Goal: Information Seeking & Learning: Learn about a topic

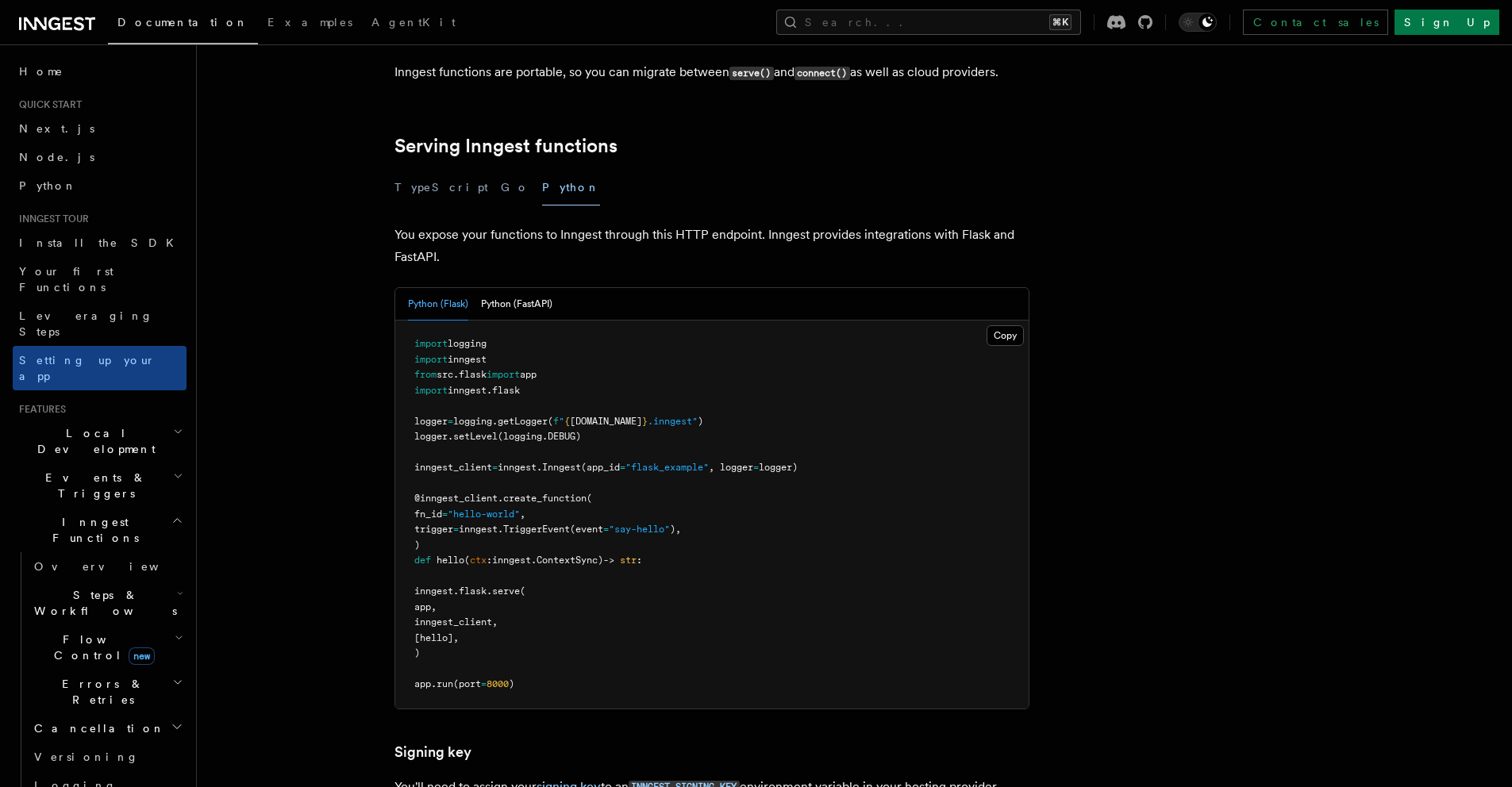
scroll to position [506, 0]
click at [481, 288] on button "Python (FastAPI)" at bounding box center [516, 305] width 71 height 32
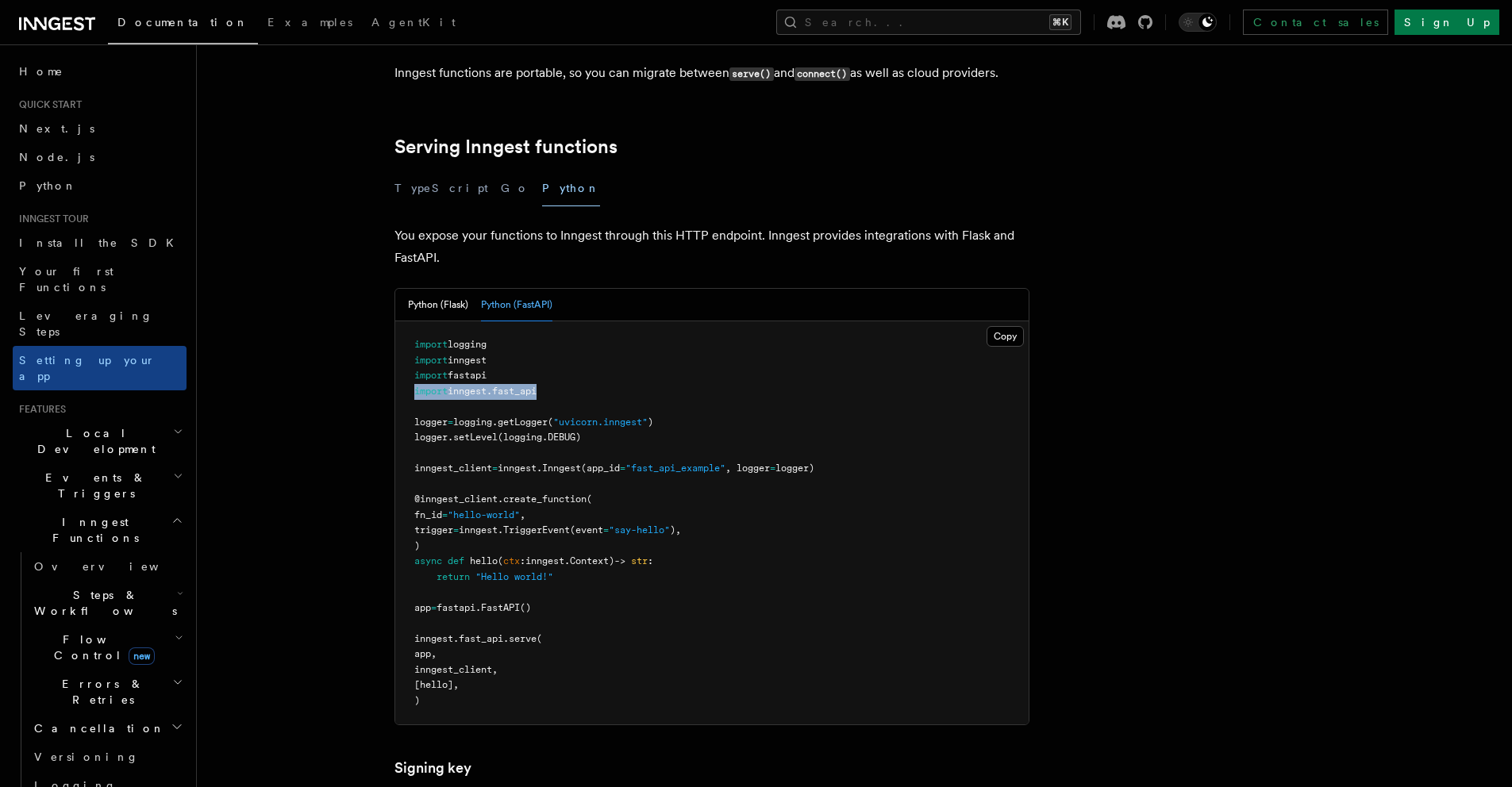
drag, startPoint x: 569, startPoint y: 312, endPoint x: 344, endPoint y: 310, distance: 225.0
click at [344, 310] on article "Inngest tour Setting up your Inngest app With Inngest, you define functions or …" at bounding box center [812, 522] width 1181 height 1916
copy span "import inngest . fast_api"
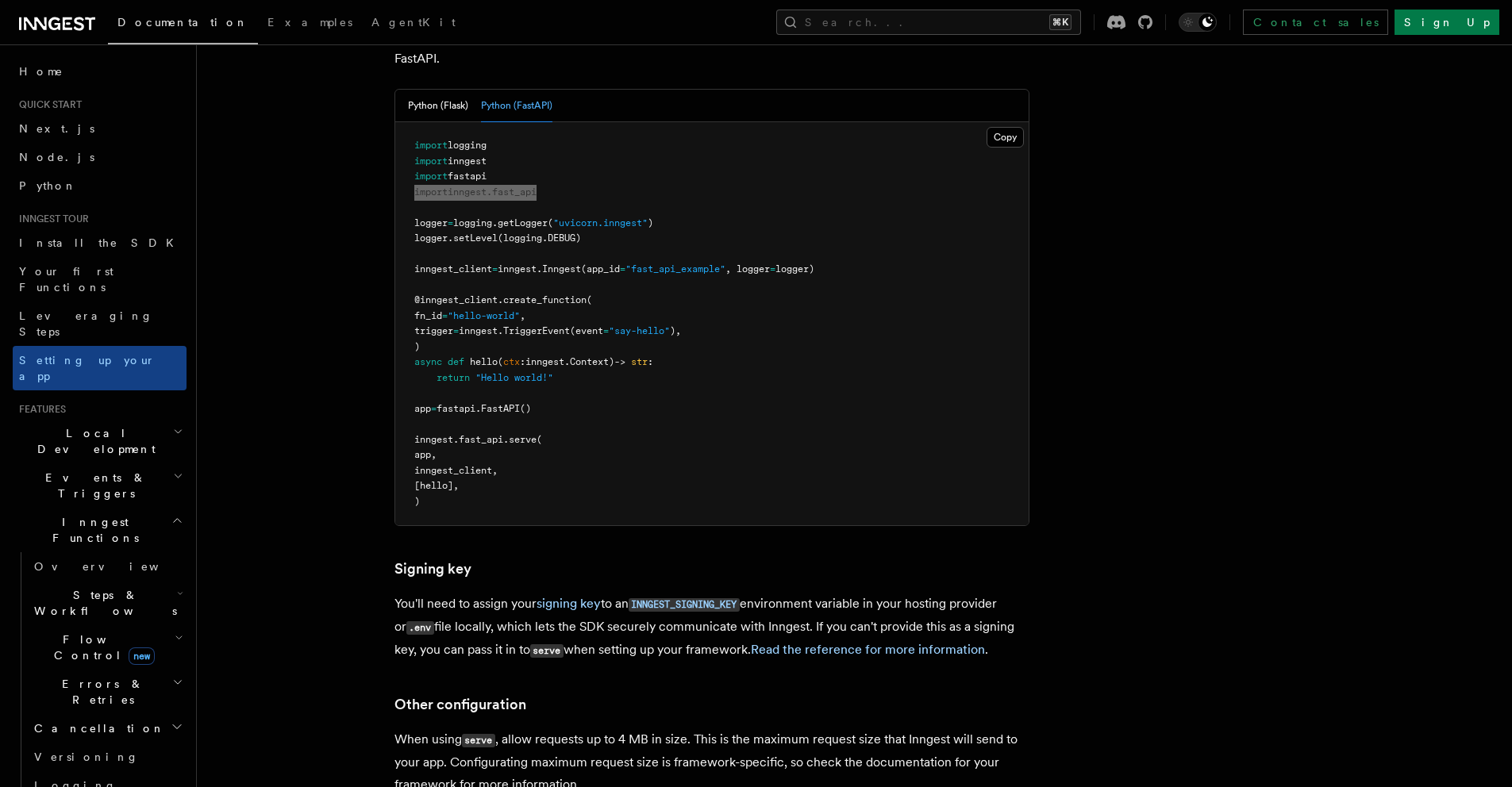
scroll to position [450, 0]
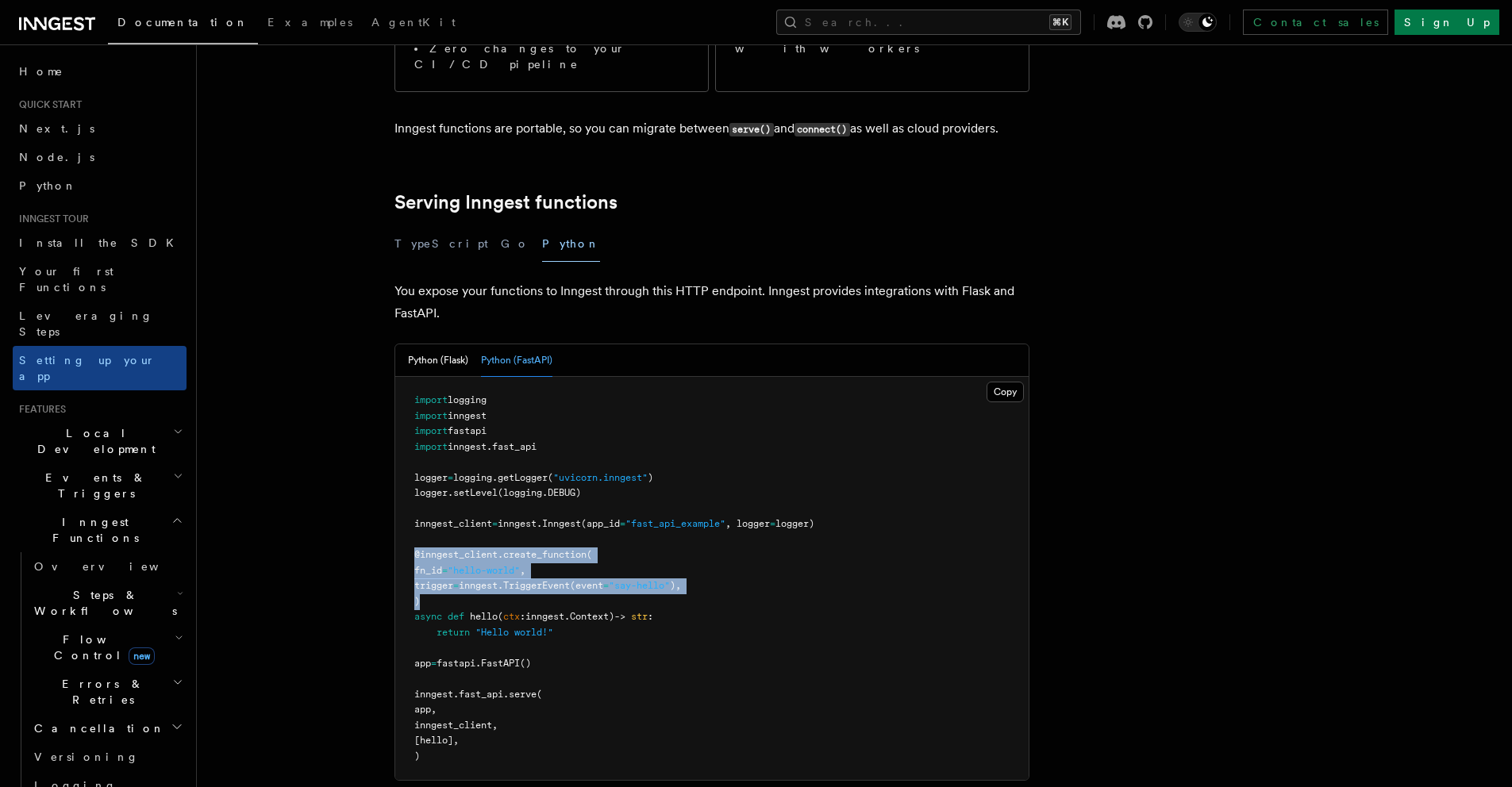
drag, startPoint x: 437, startPoint y: 526, endPoint x: 399, endPoint y: 470, distance: 67.7
click at [399, 470] on pre "import logging import inngest import fastapi import inngest . fast_api logger =…" at bounding box center [711, 578] width 633 height 403
copy code "@inngest_client . create_function ( fn_id = "hello-world" , trigger = inngest. …"
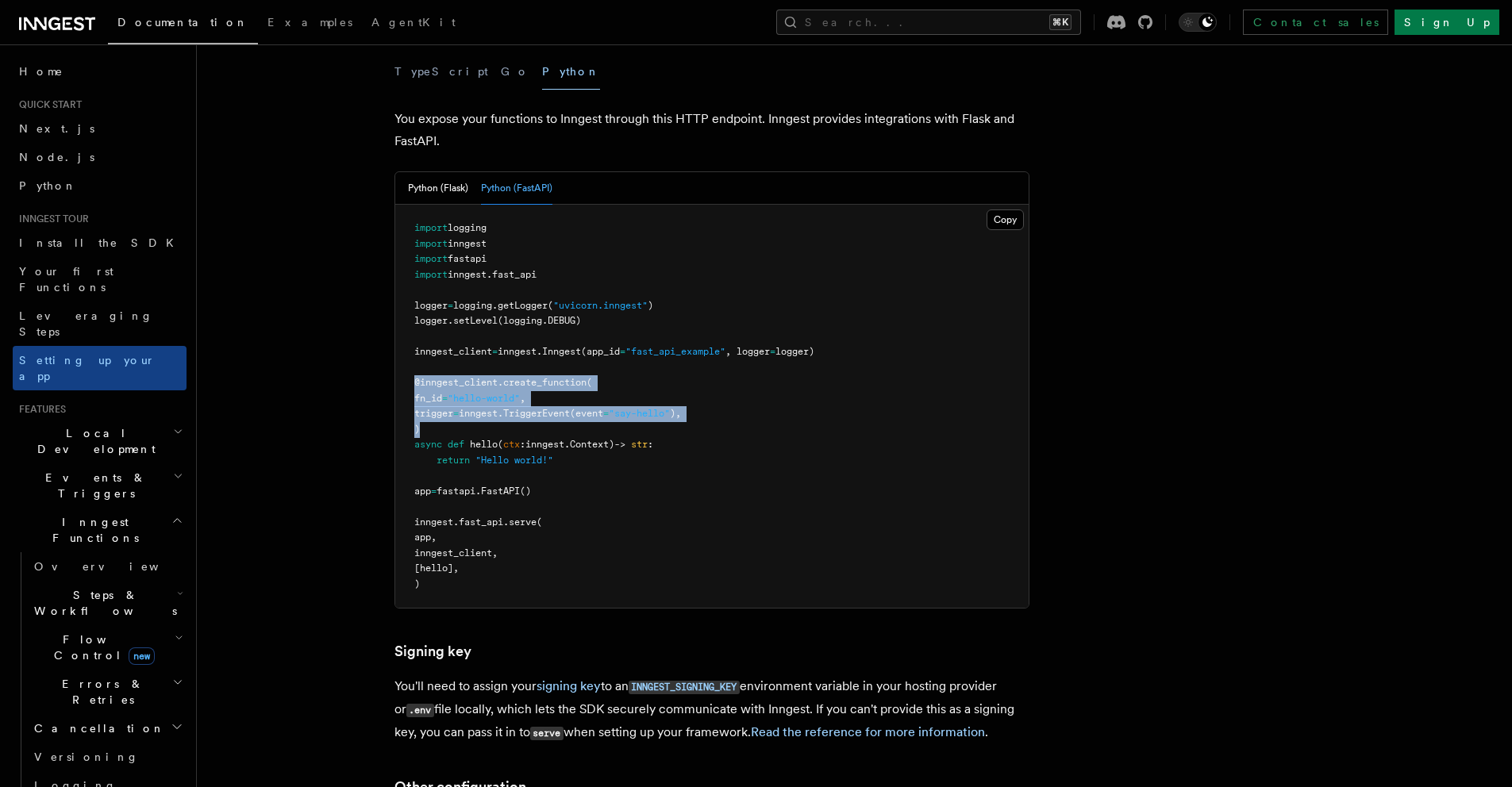
scroll to position [764, 0]
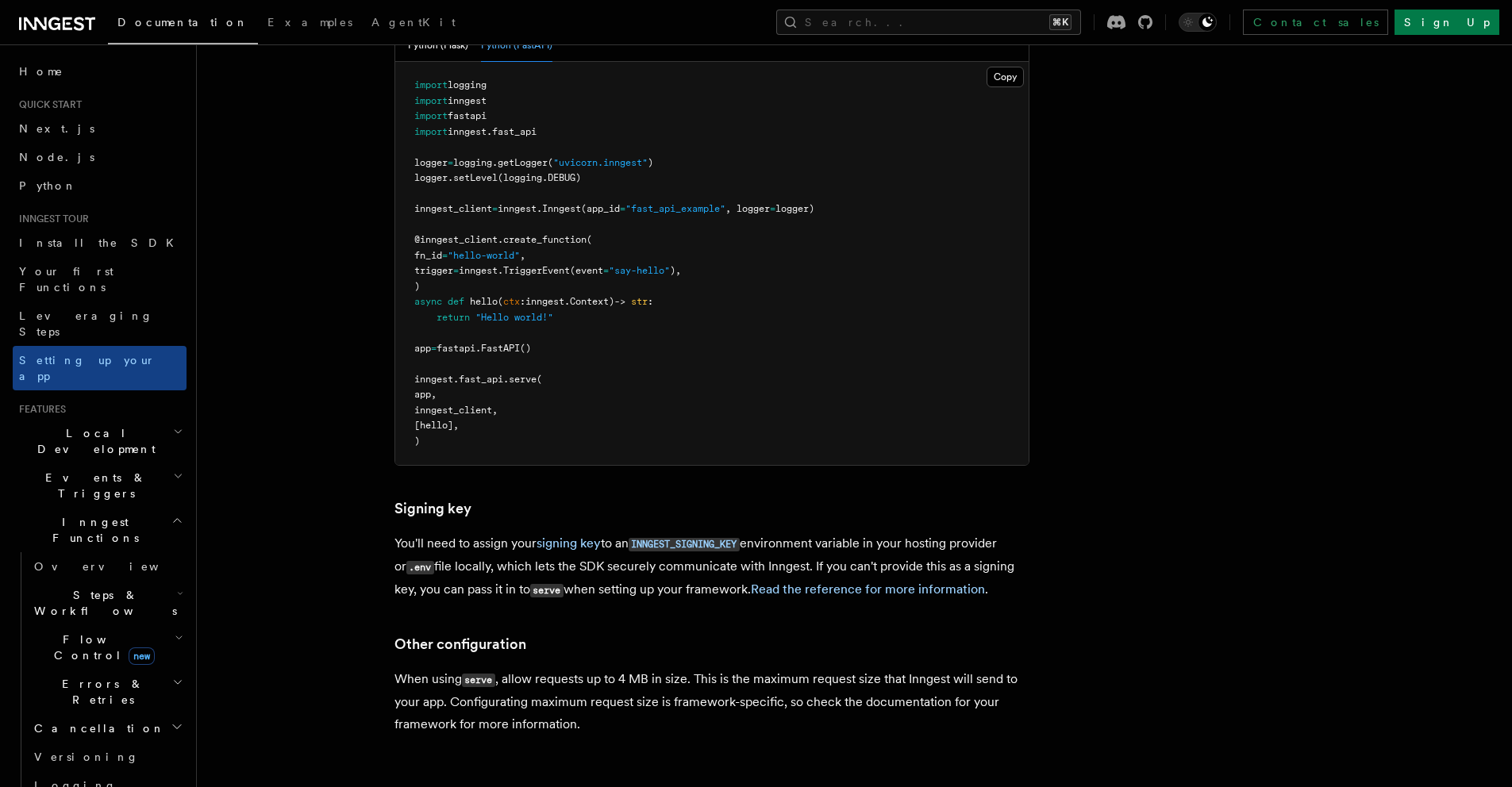
drag, startPoint x: 692, startPoint y: 219, endPoint x: 673, endPoint y: 221, distance: 19.1
click at [692, 219] on pre "import logging import inngest import fastapi import inngest . fast_api logger =…" at bounding box center [711, 263] width 633 height 403
click at [514, 296] on span "ctx" at bounding box center [511, 301] width 16 height 11
click at [597, 296] on span "Context)" at bounding box center [591, 301] width 44 height 11
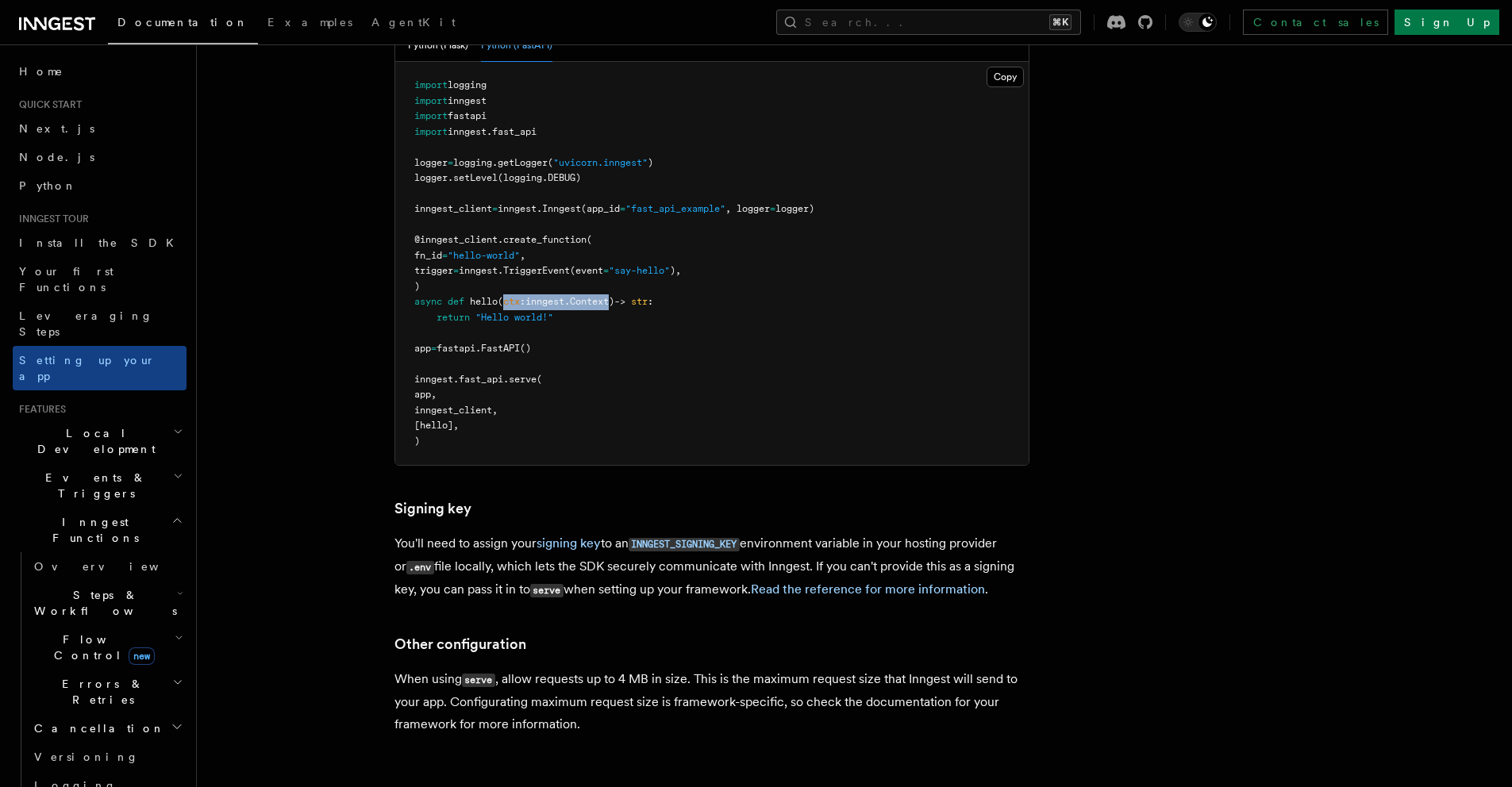
copy span "ctx : inngest . Context"
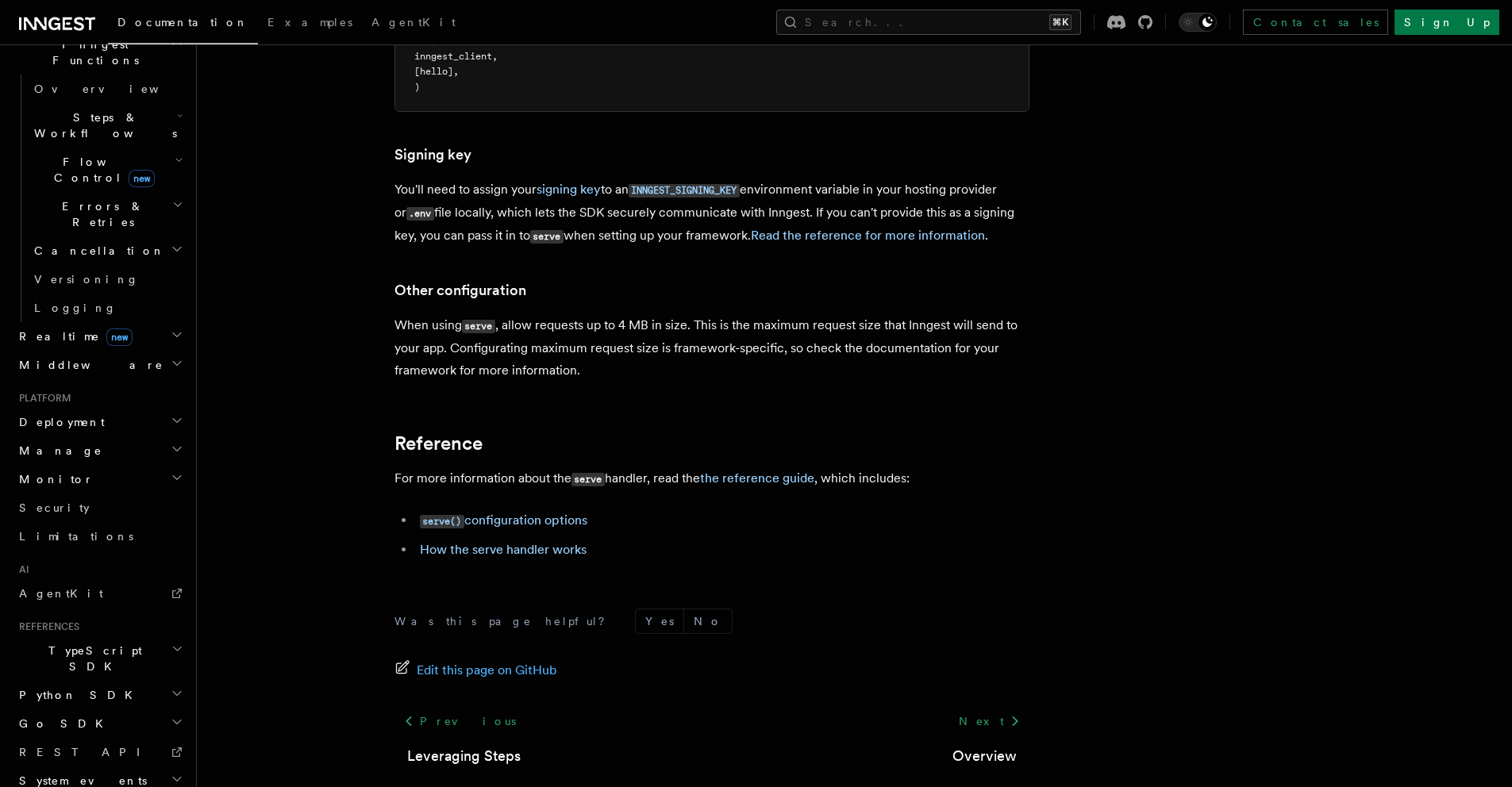
scroll to position [482, 0]
click at [58, 682] on span "Python SDK" at bounding box center [77, 691] width 129 height 16
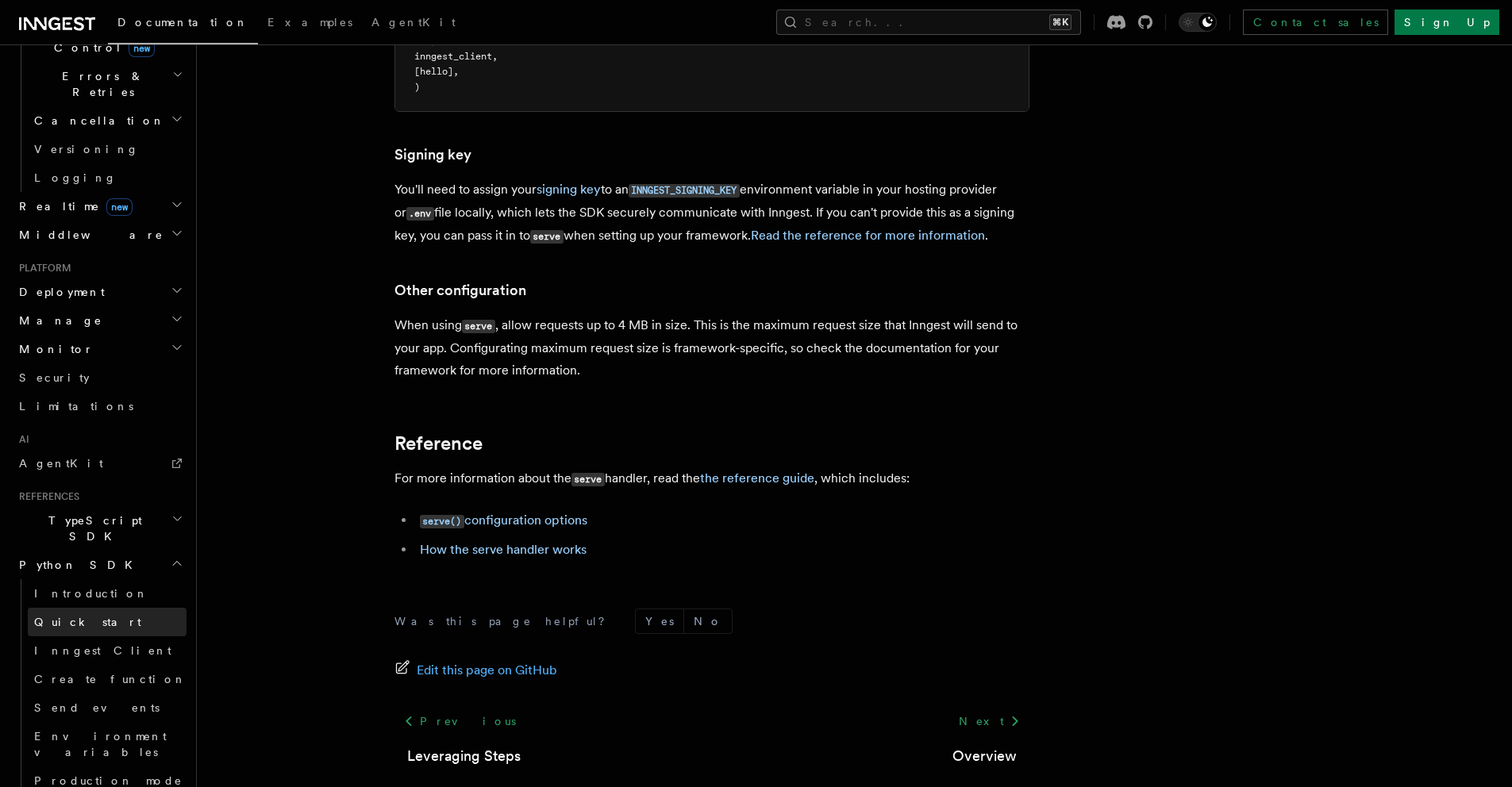
scroll to position [611, 0]
click at [97, 691] on link "Send events" at bounding box center [107, 705] width 159 height 29
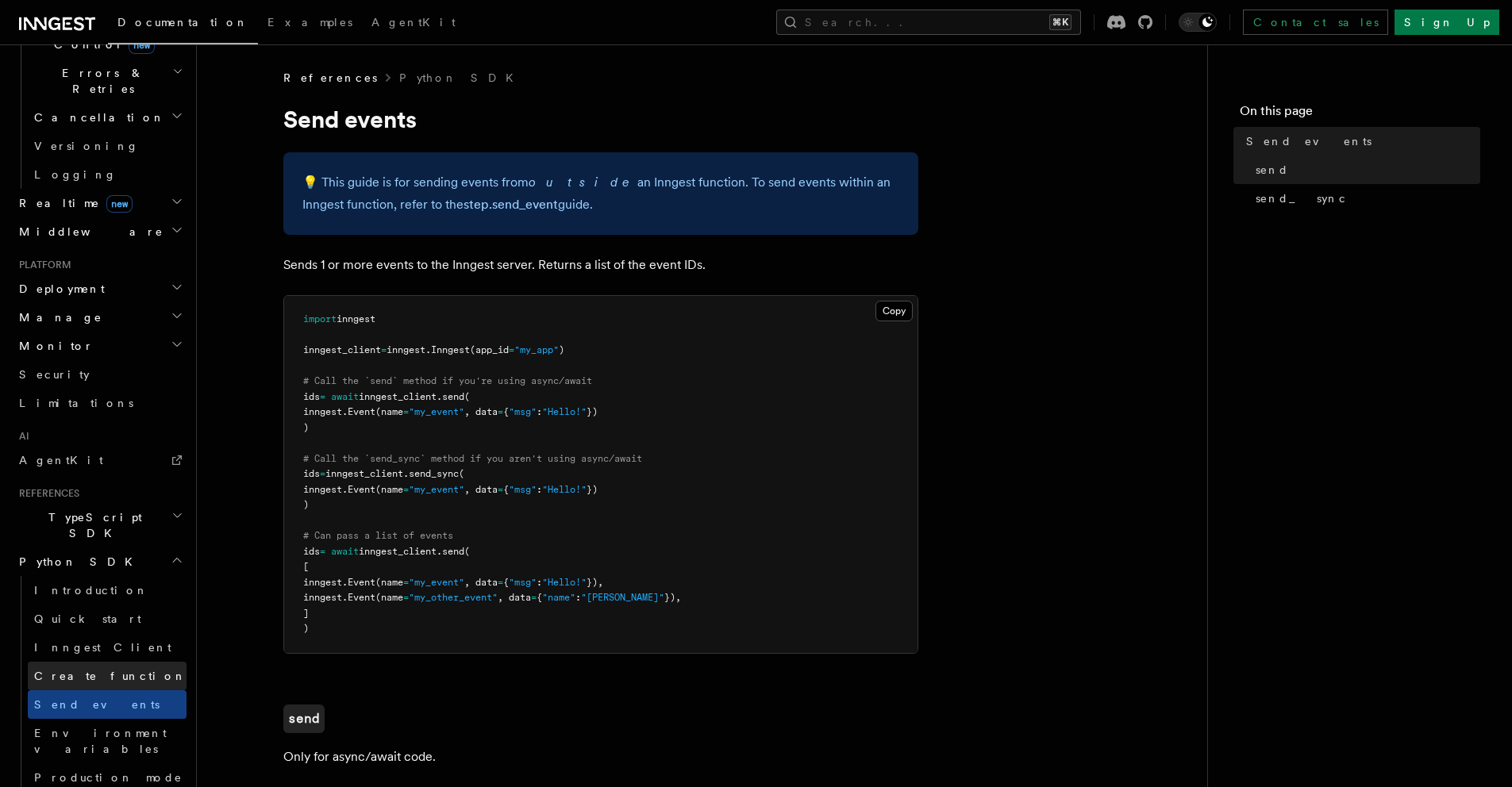
click at [122, 662] on link "Create function" at bounding box center [107, 676] width 159 height 29
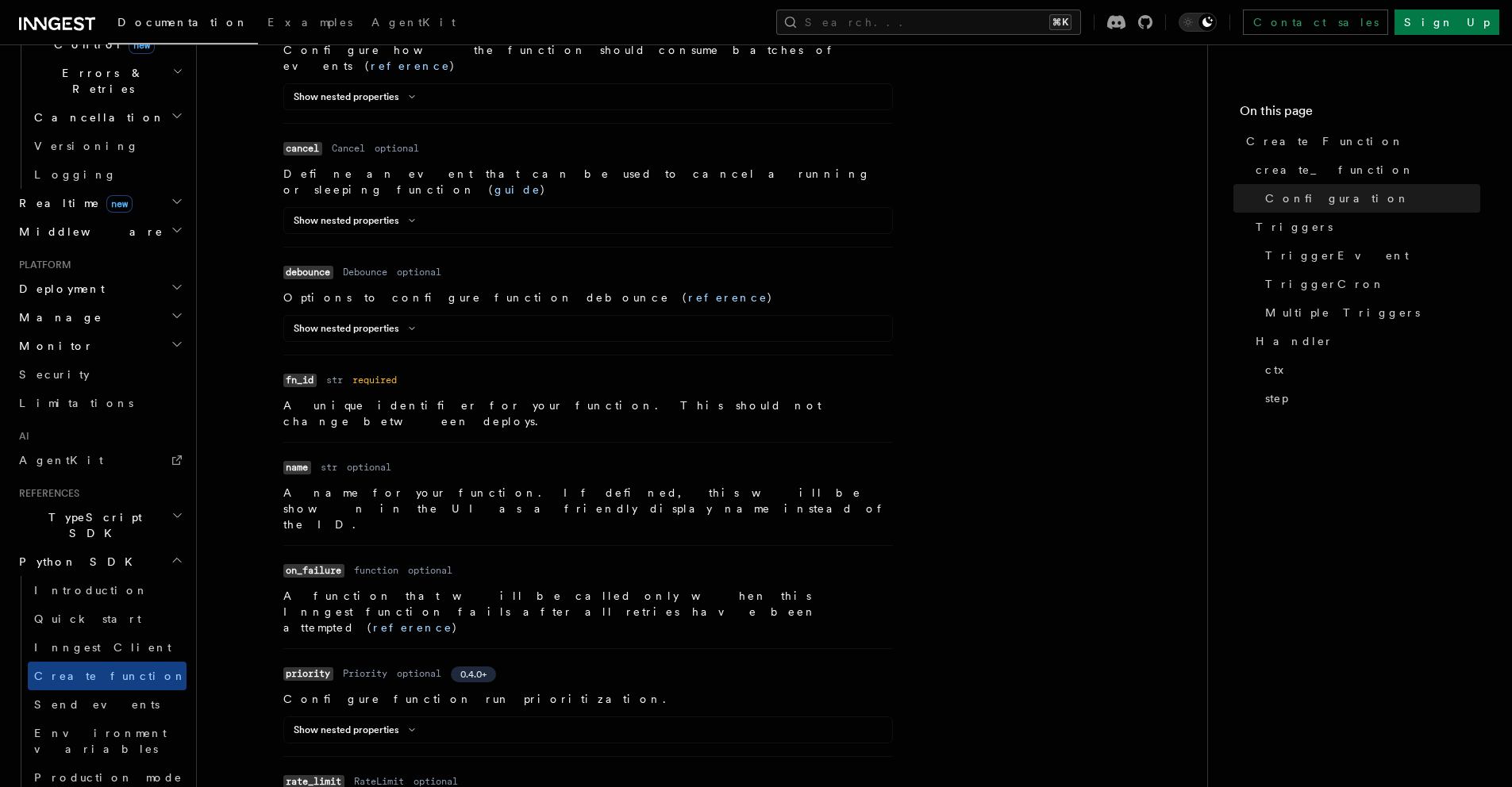
scroll to position [1048, 0]
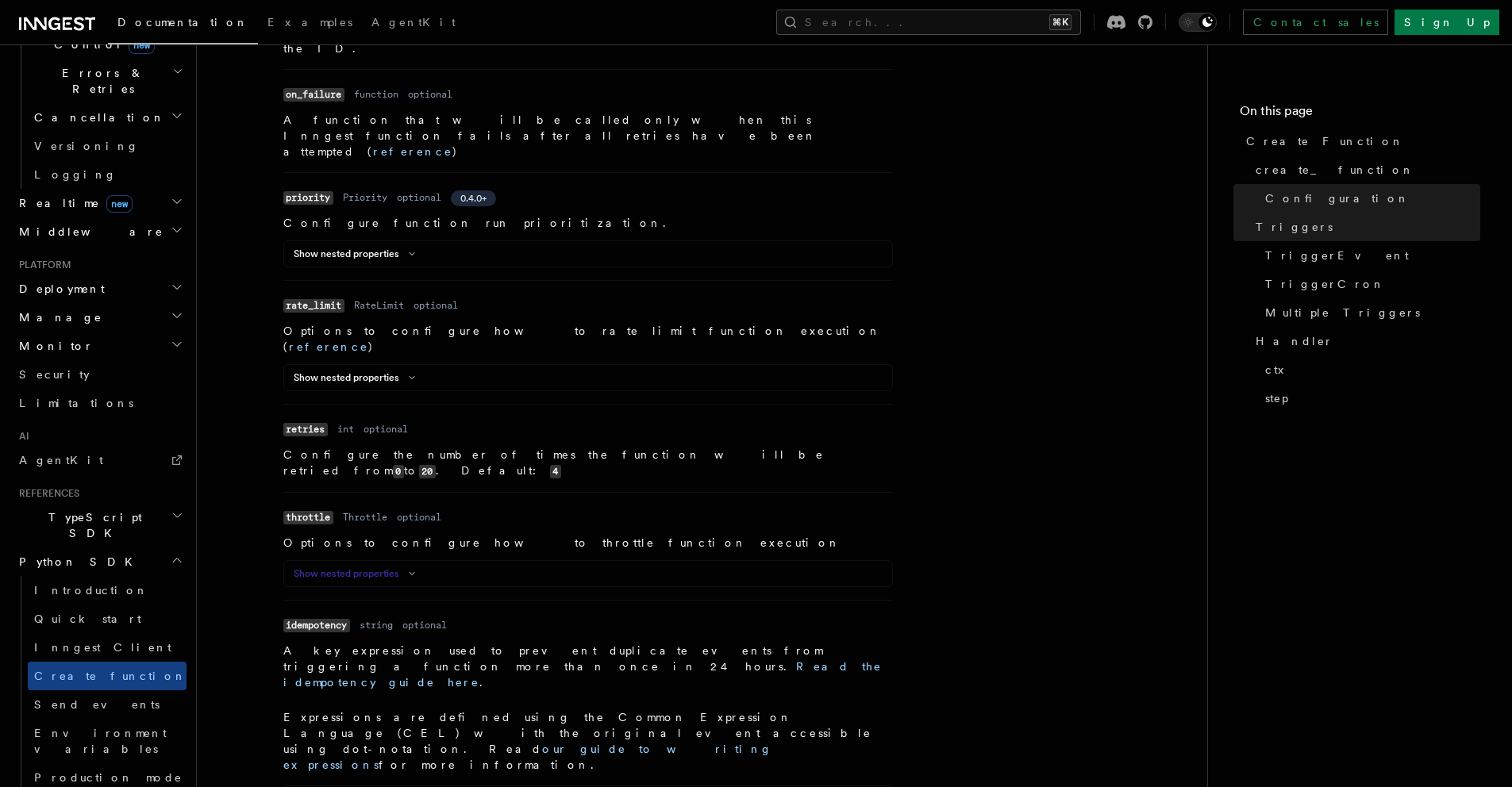
click at [402, 569] on icon at bounding box center [411, 573] width 19 height 10
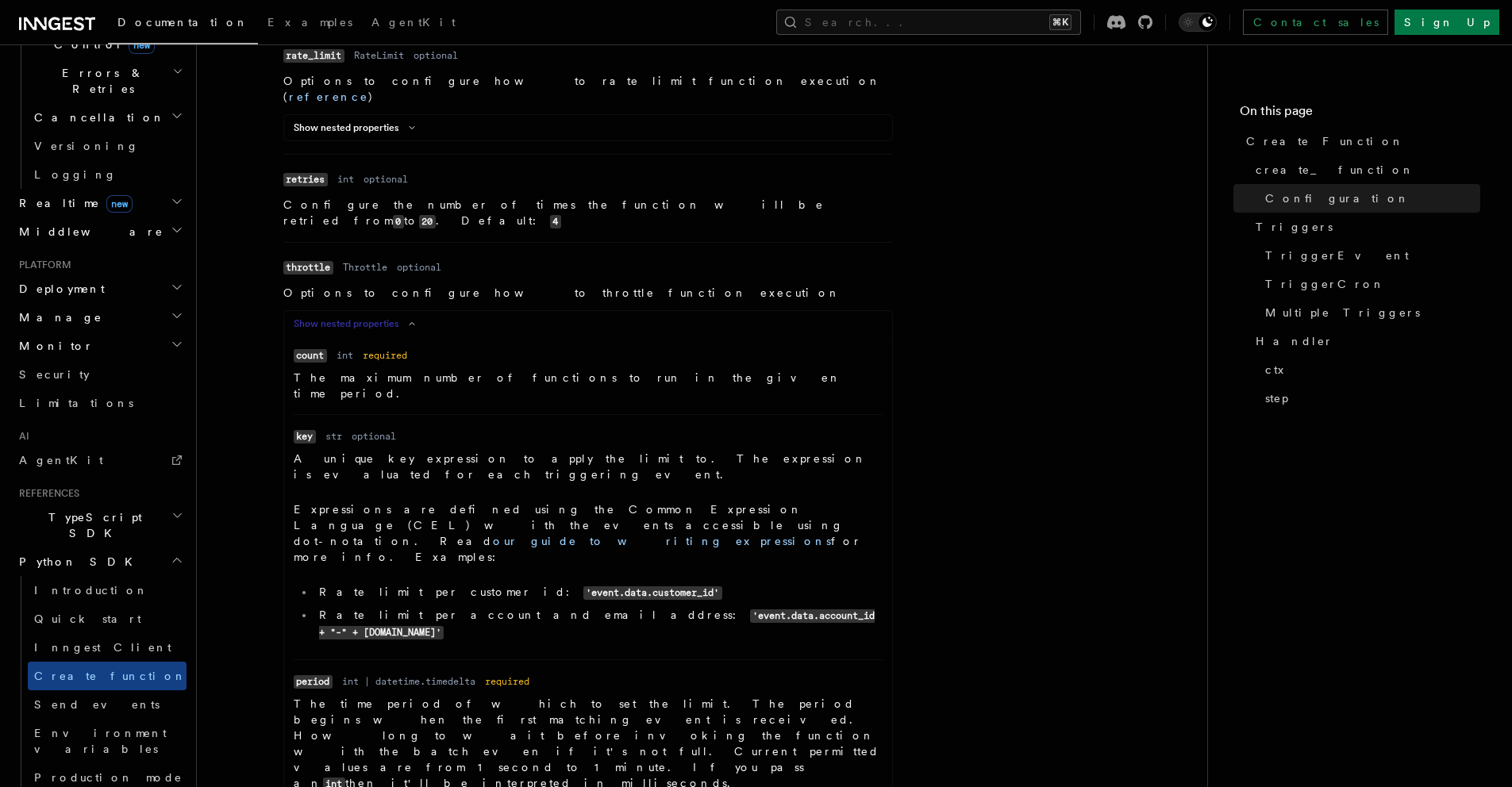
scroll to position [1002, 0]
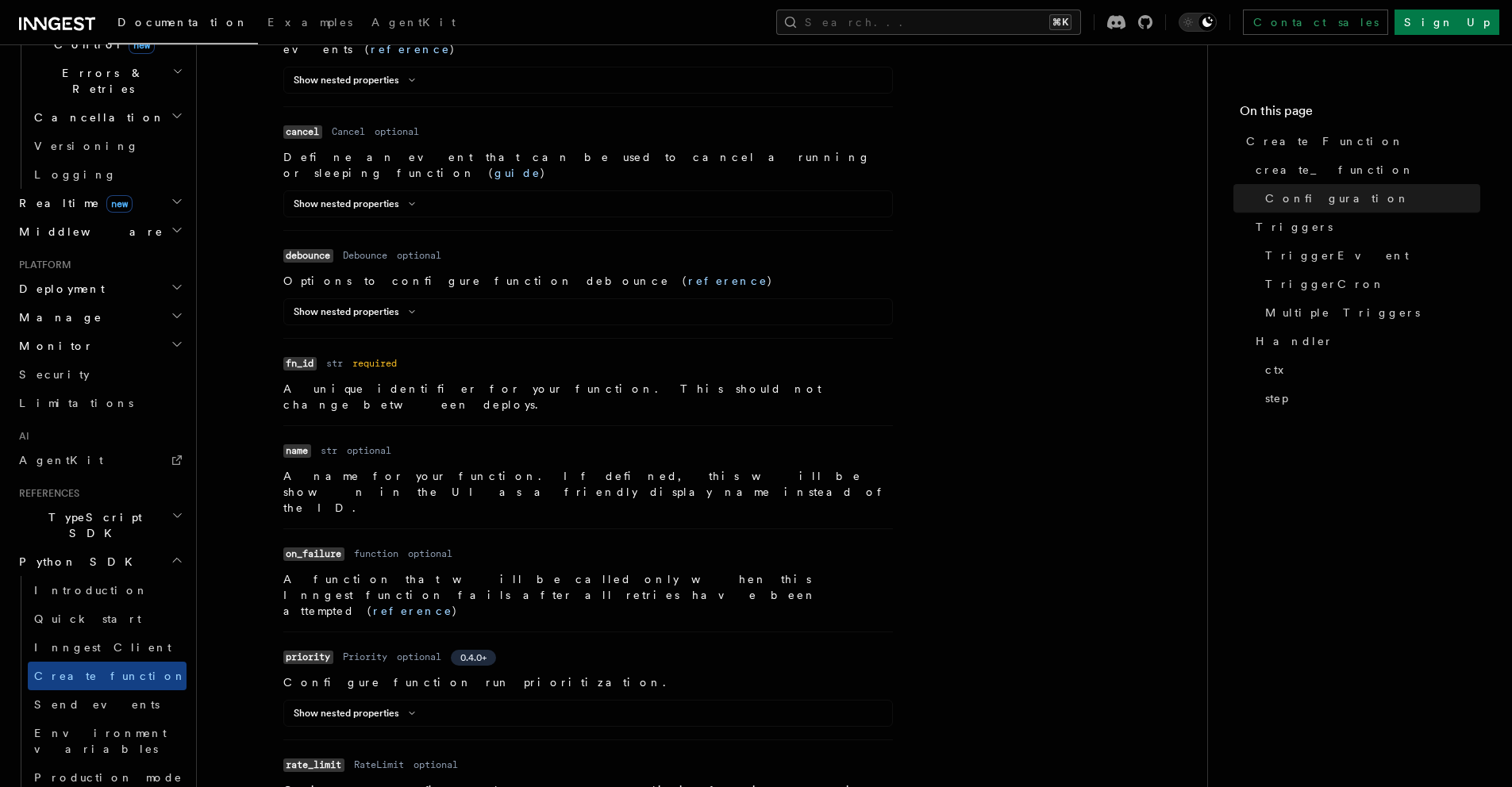
scroll to position [583, 0]
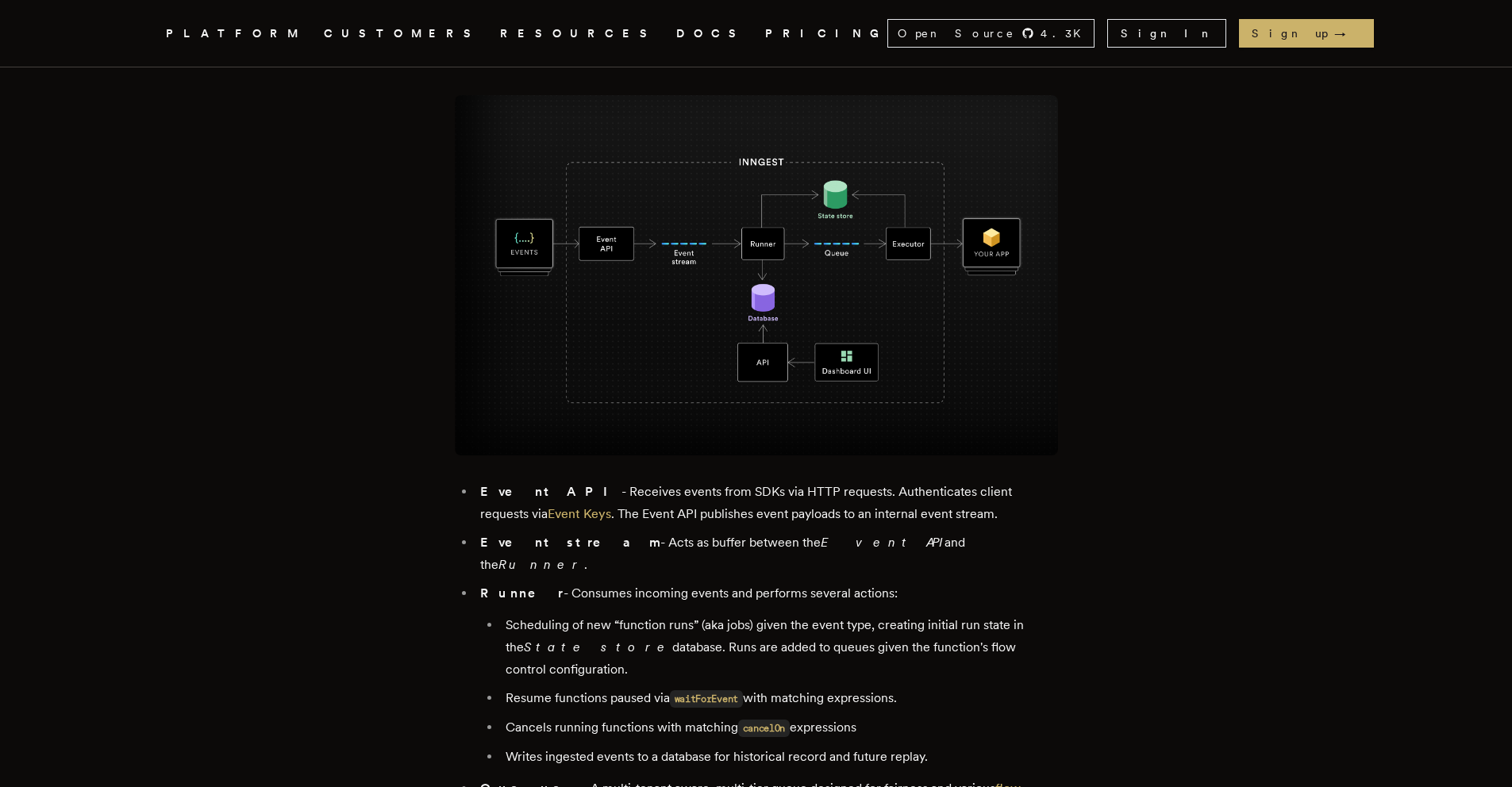
scroll to position [1148, 0]
click at [655, 361] on img at bounding box center [756, 279] width 603 height 361
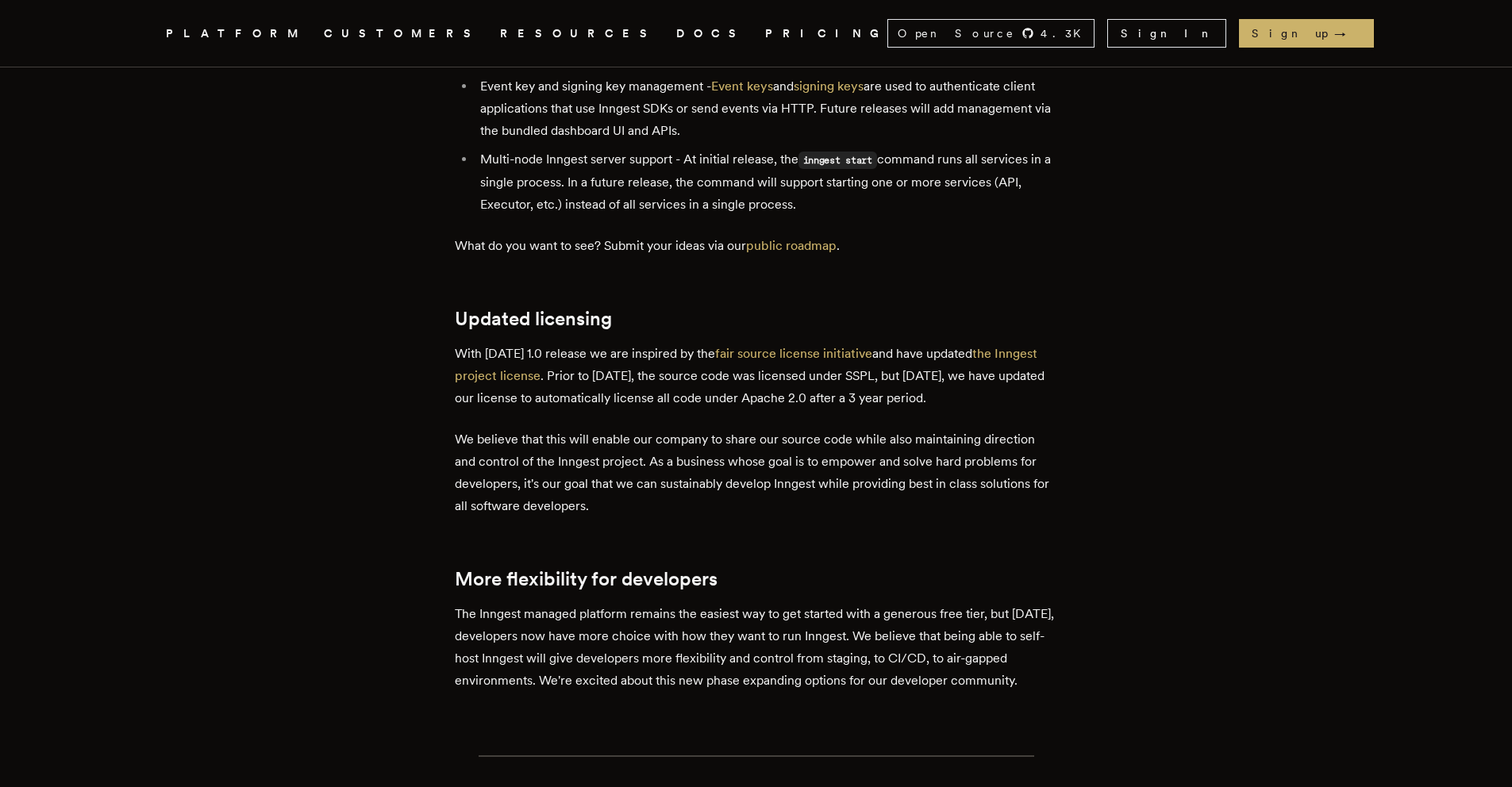
scroll to position [3125, 0]
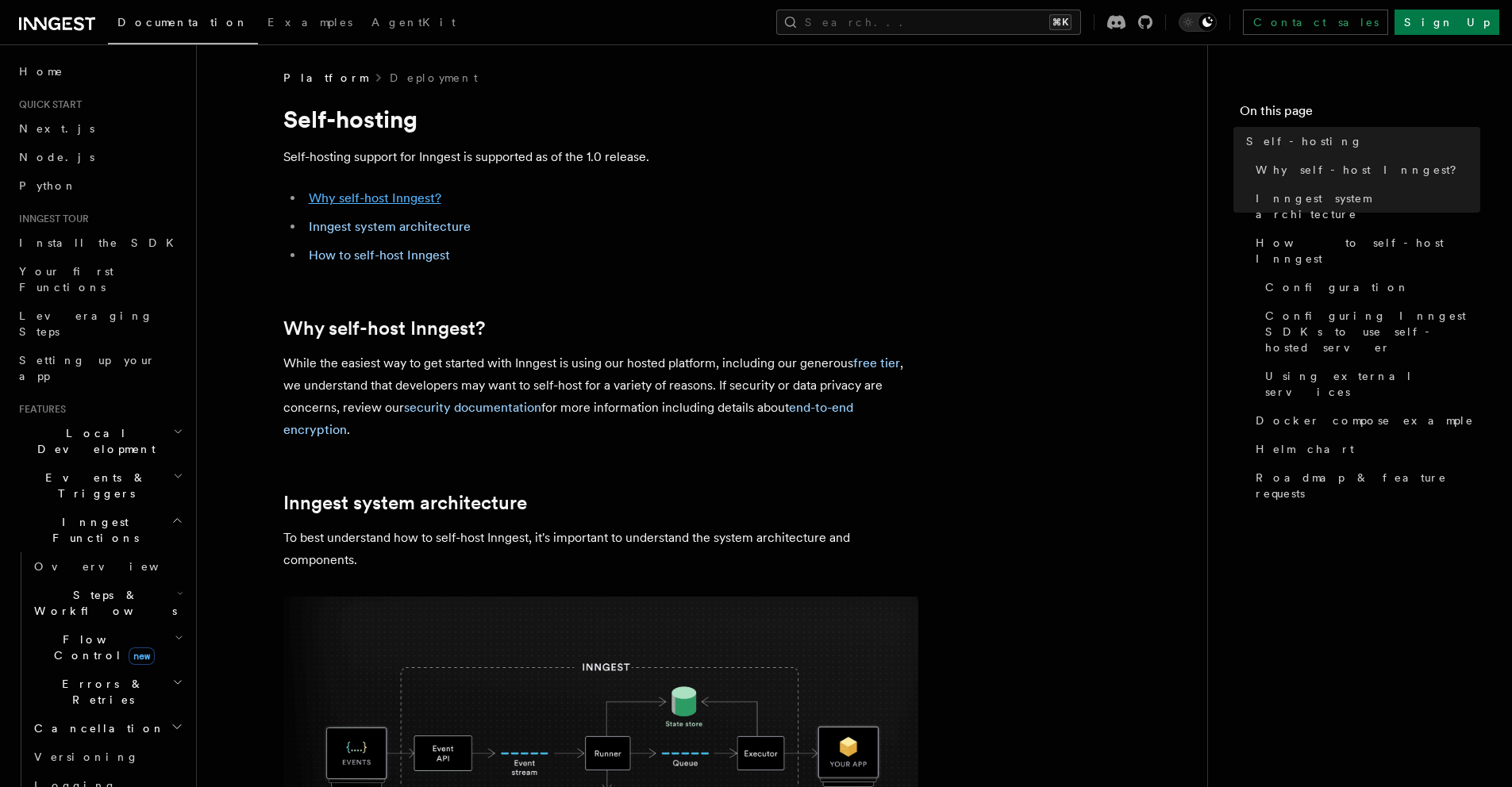
click at [402, 203] on link "Why self-host Inngest?" at bounding box center [374, 197] width 133 height 15
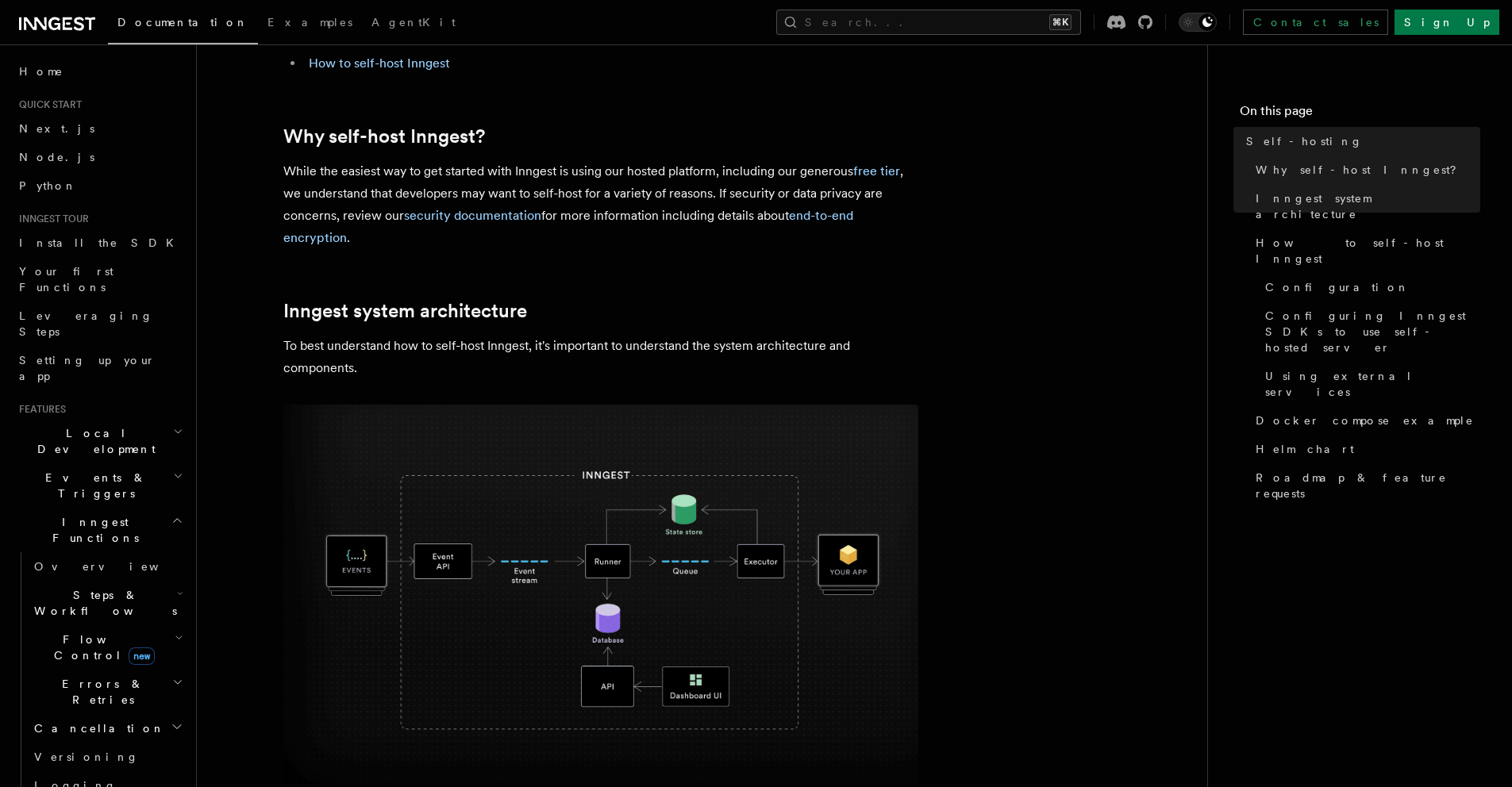
scroll to position [242, 0]
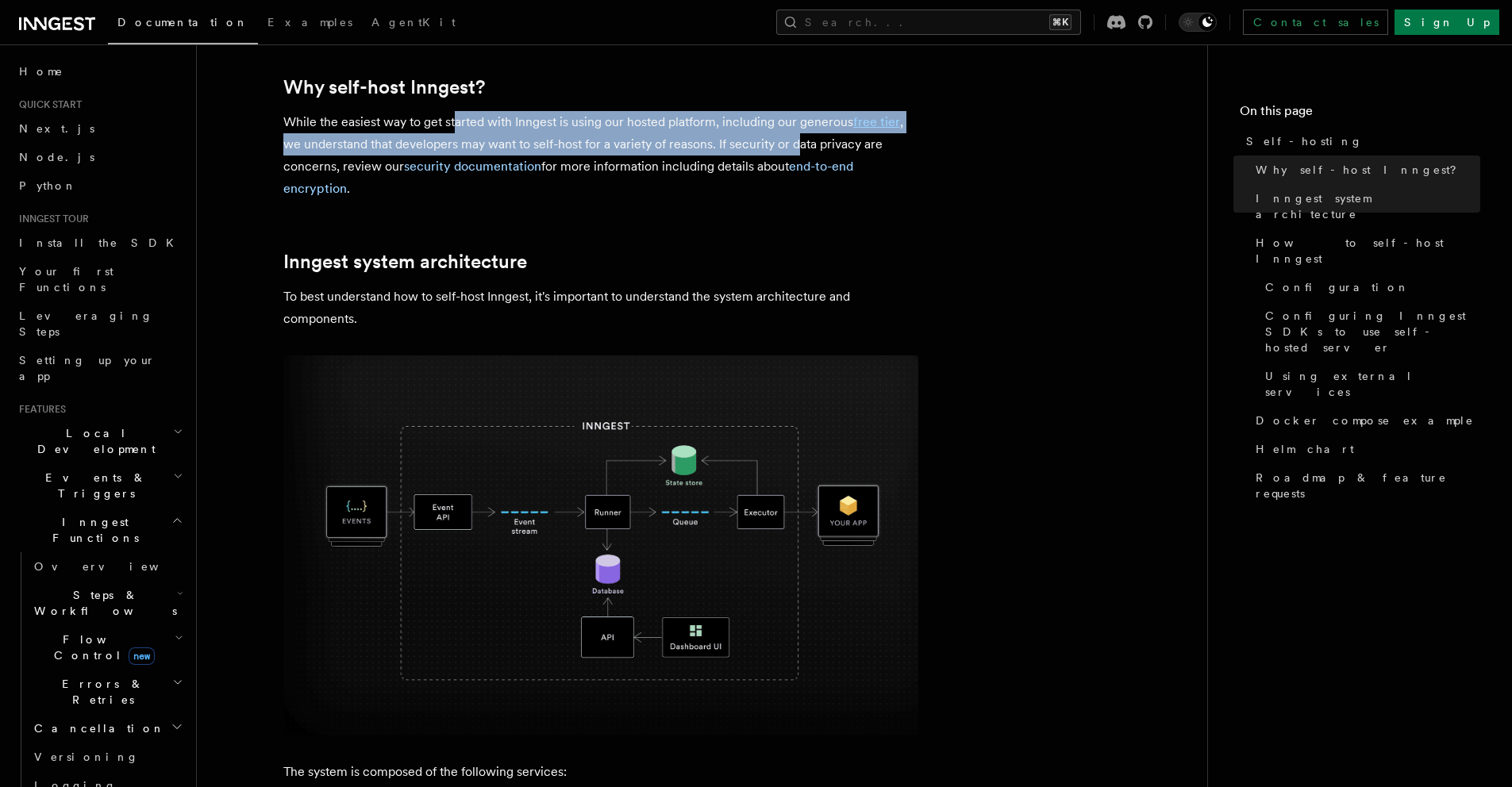
drag, startPoint x: 453, startPoint y: 116, endPoint x: 797, endPoint y: 148, distance: 345.5
click at [797, 148] on p "While the easiest way to get started with Inngest is using our hosted platform,…" at bounding box center [600, 155] width 635 height 89
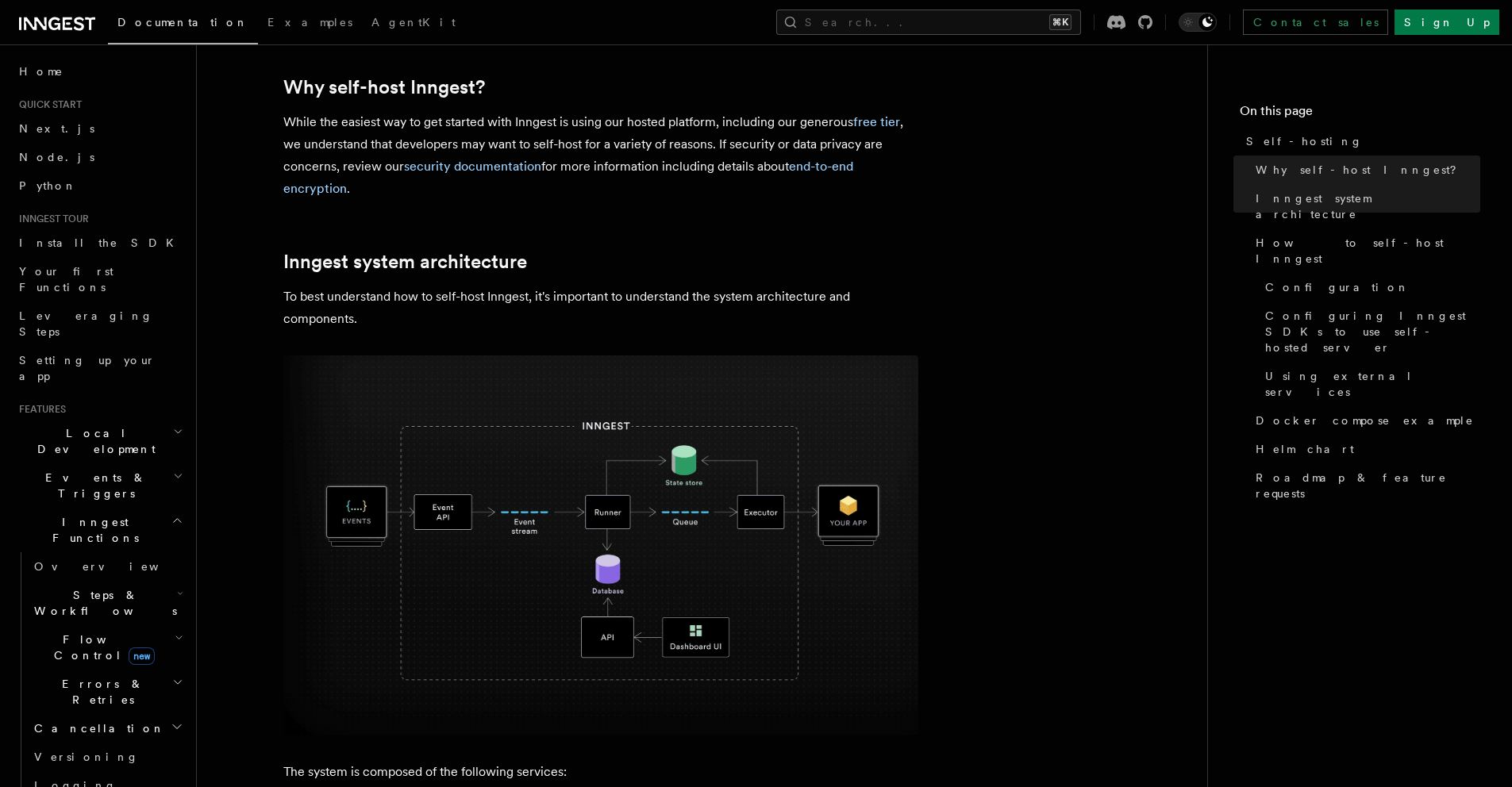
click at [732, 251] on h2 "Inngest system architecture" at bounding box center [600, 261] width 635 height 23
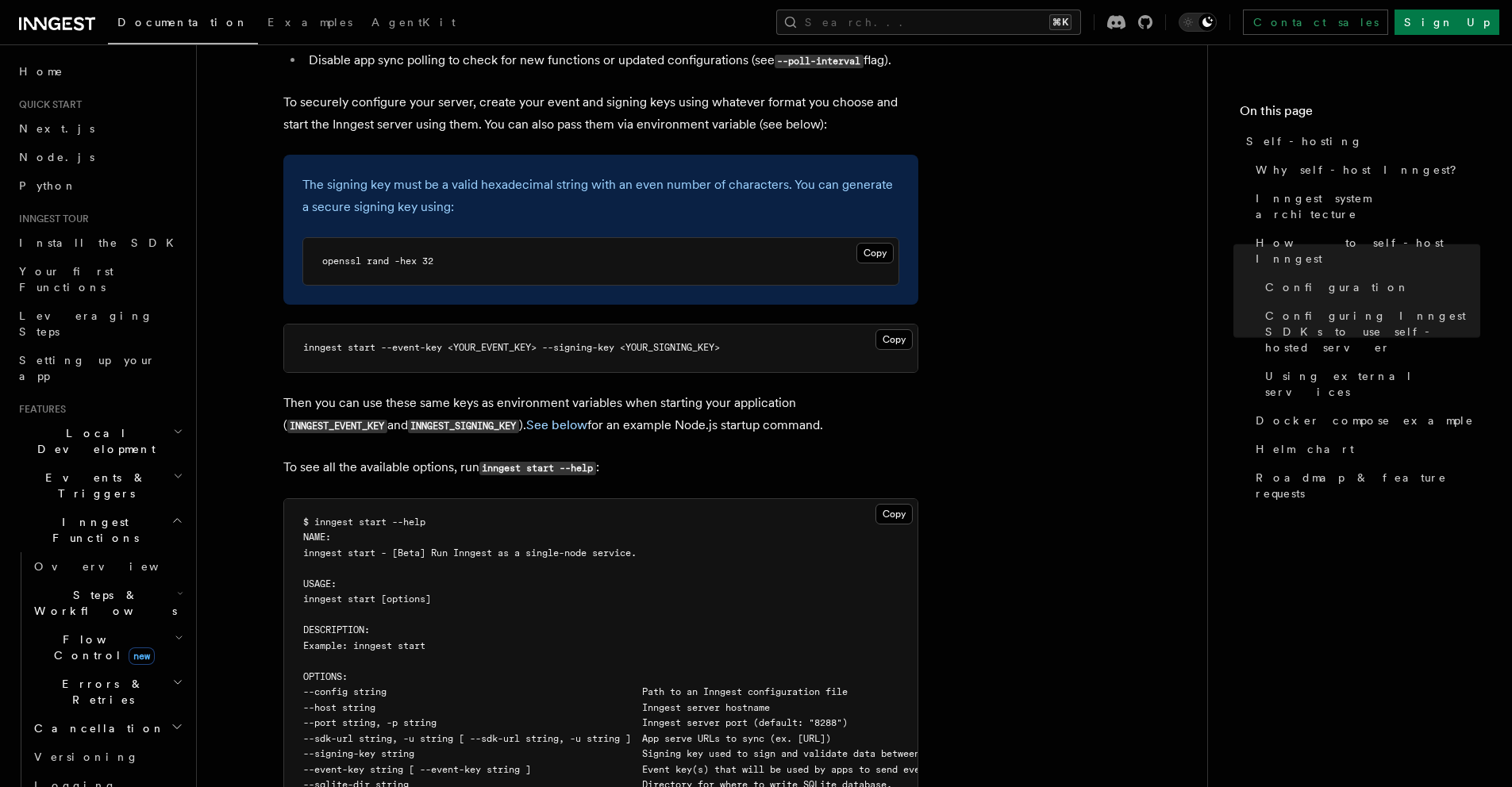
scroll to position [1923, 0]
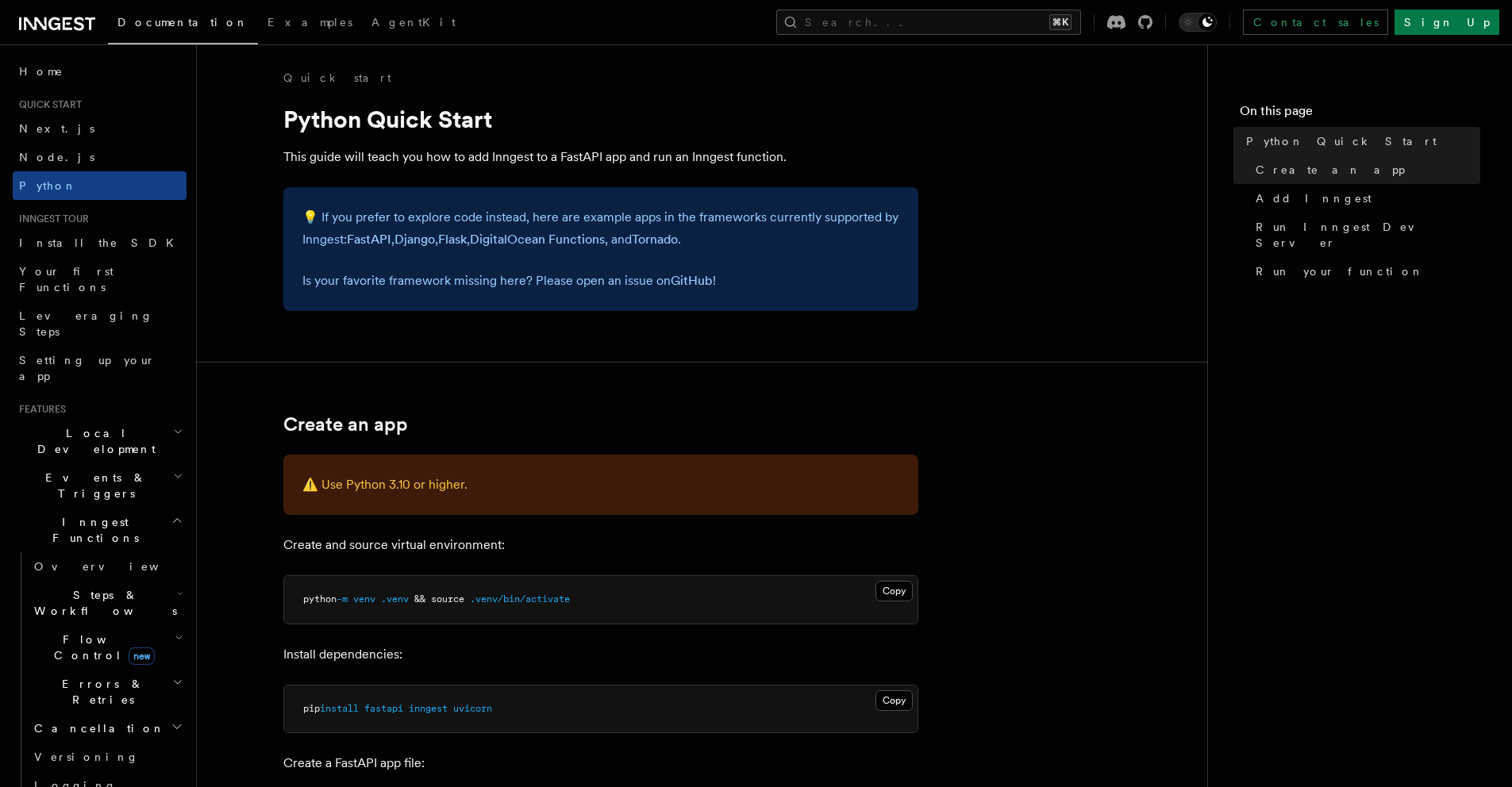
scroll to position [25, 0]
